Goal: Task Accomplishment & Management: Manage account settings

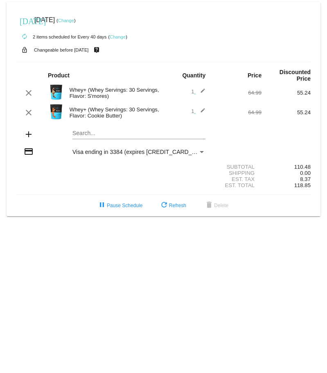
click at [28, 133] on mat-icon "add" at bounding box center [29, 134] width 10 height 10
click at [83, 136] on mat-card "[DATE] [DATE] ( Change ) autorenew 2 items scheduled for Every 40 days ( Change…" at bounding box center [164, 109] width 314 height 214
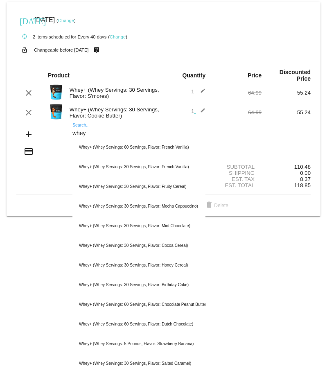
type input "whey"
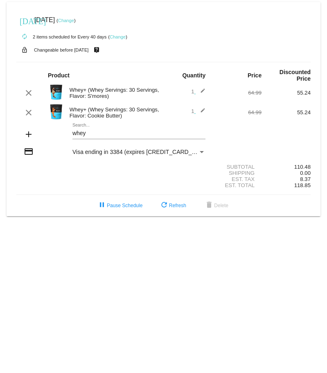
click at [73, 134] on mat-card "[DATE] [DATE] ( Change ) autorenew 2 items scheduled for Every 40 days ( Change…" at bounding box center [164, 109] width 314 height 214
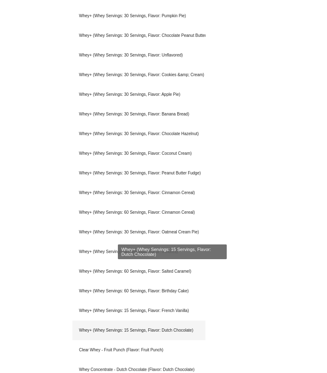
scroll to position [347, 0]
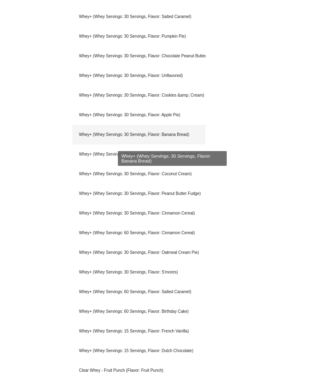
click at [190, 141] on div "Whey+ (Whey Servings: 30 Servings, Flavor: Banana Bread)" at bounding box center [139, 135] width 133 height 20
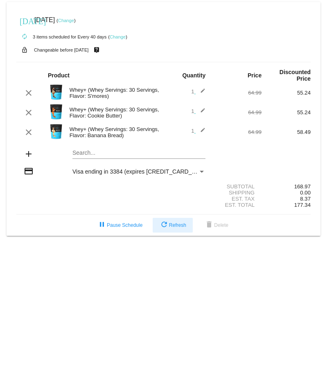
click at [177, 233] on button "refresh Refresh" at bounding box center [173, 225] width 40 height 15
